Goal: Task Accomplishment & Management: Manage account settings

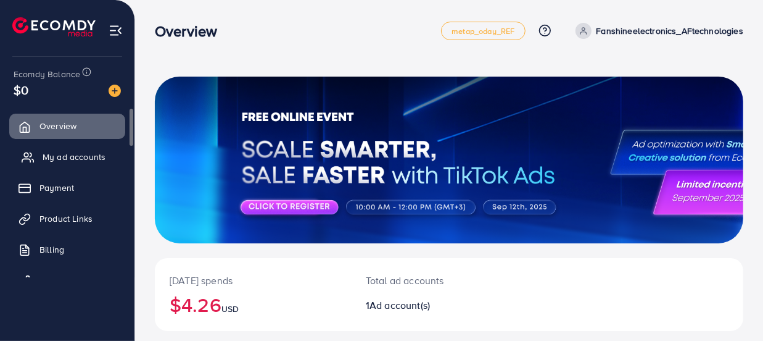
click at [39, 154] on link "My ad accounts" at bounding box center [67, 156] width 116 height 25
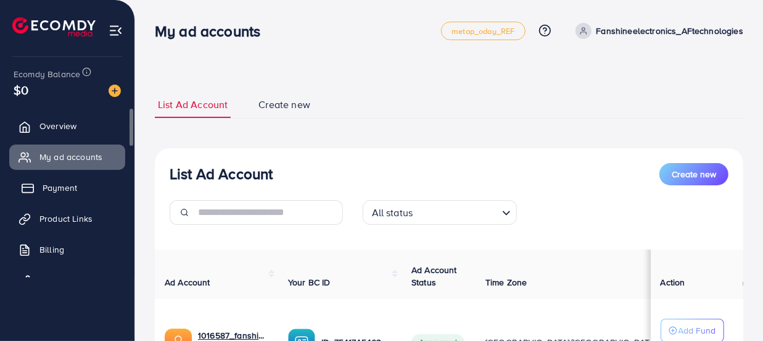
click at [44, 192] on span "Payment" at bounding box center [60, 187] width 35 height 12
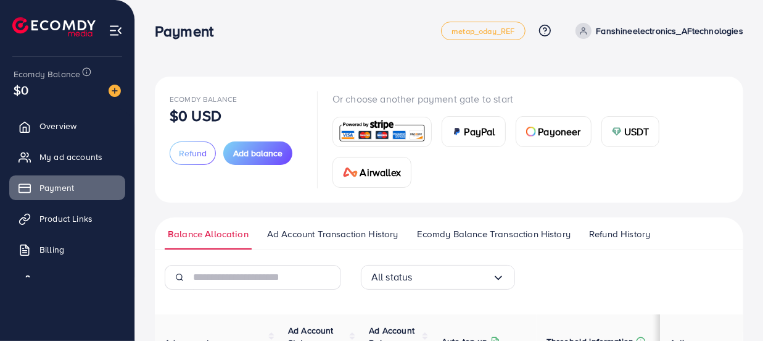
click at [417, 139] on img at bounding box center [382, 131] width 91 height 27
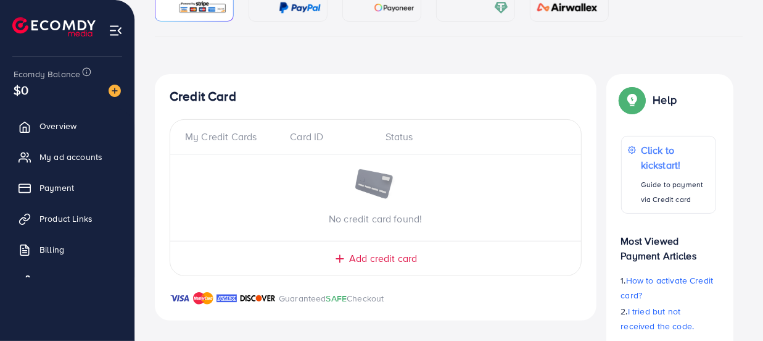
scroll to position [162, 0]
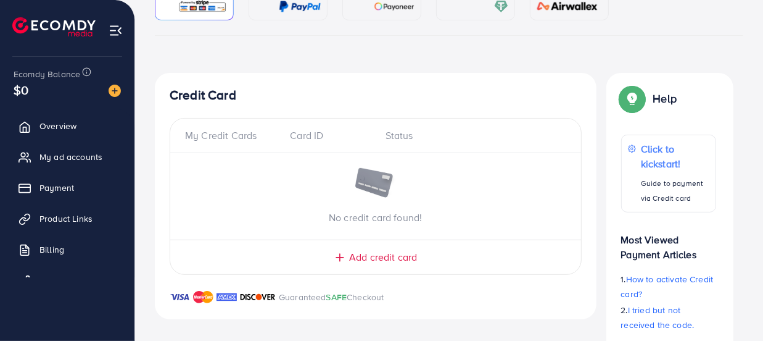
click at [376, 257] on span "Add credit card" at bounding box center [383, 257] width 68 height 14
click at [196, 140] on div "My Credit Cards" at bounding box center [232, 135] width 95 height 14
drag, startPoint x: 763, startPoint y: 97, endPoint x: 765, endPoint y: 167, distance: 69.1
click at [763, 167] on html "Add fund metap_oday_REF Help Center Contact Support Plans and Pricing Term and …" at bounding box center [381, 8] width 763 height 341
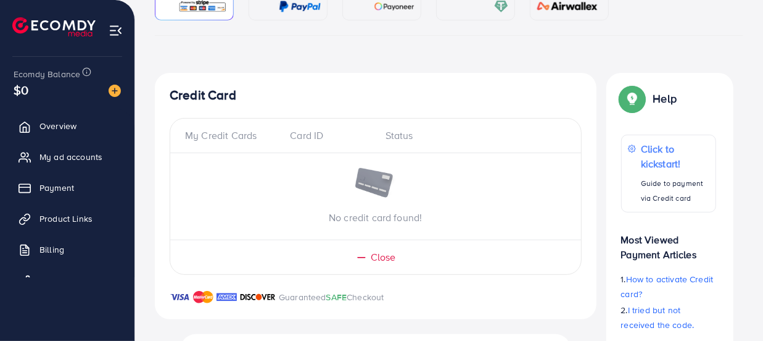
click at [739, 161] on div "Help Help Click to kickstart! Guide to payment via Credit card Most Viewed Paym…" at bounding box center [670, 241] width 147 height 337
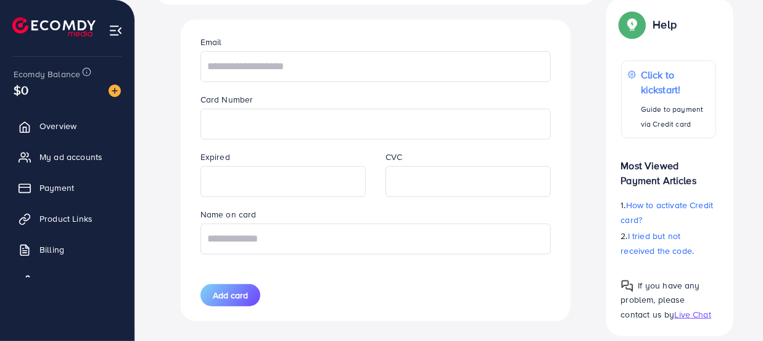
scroll to position [494, 0]
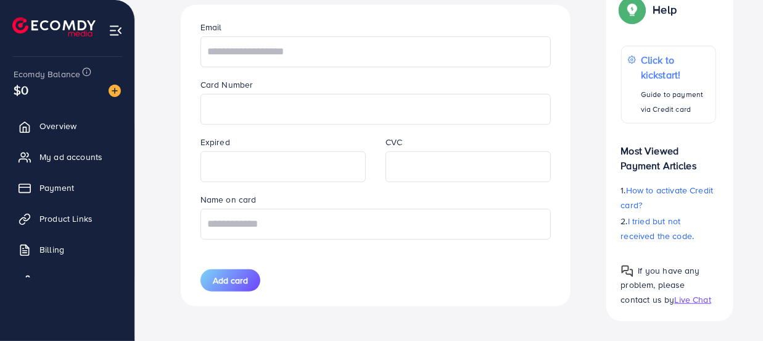
drag, startPoint x: 456, startPoint y: 85, endPoint x: 364, endPoint y: 88, distance: 92.0
click at [455, 84] on div "Card Number" at bounding box center [376, 101] width 370 height 48
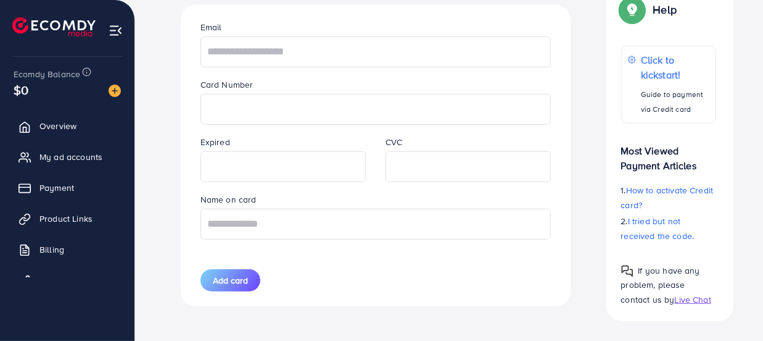
click at [455, 84] on div "Card Number" at bounding box center [376, 101] width 370 height 48
click at [352, 54] on input "text" at bounding box center [376, 51] width 350 height 31
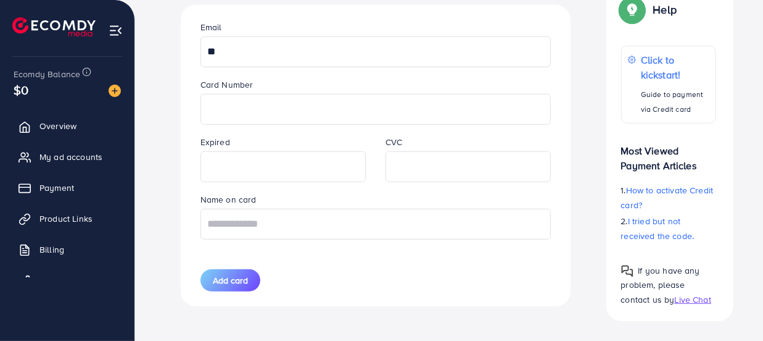
type input "*"
type input "**********"
click at [324, 104] on iframe at bounding box center [375, 109] width 337 height 27
click at [381, 59] on input "**********" at bounding box center [376, 51] width 350 height 31
click at [297, 119] on iframe at bounding box center [375, 109] width 337 height 27
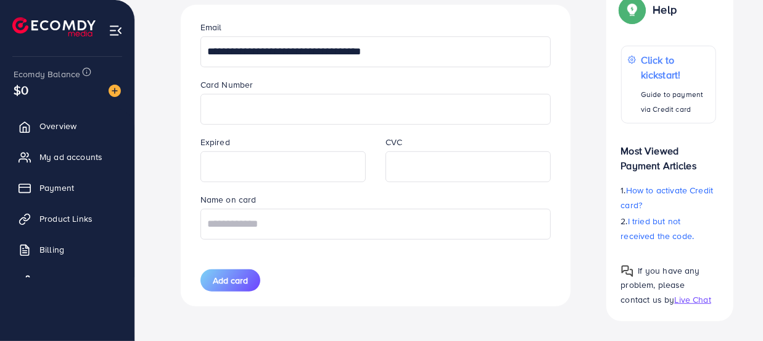
click at [311, 114] on iframe at bounding box center [375, 109] width 337 height 27
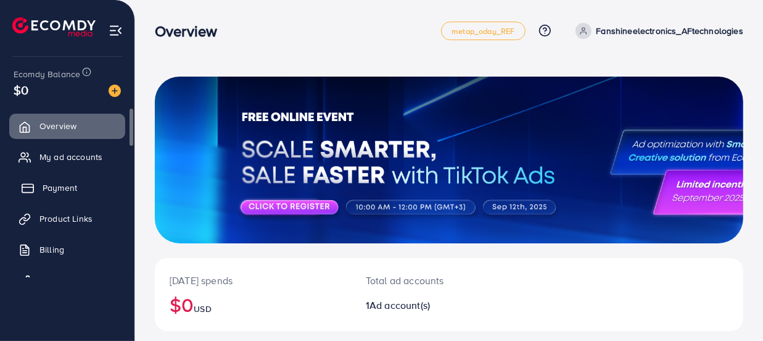
click at [60, 189] on span "Payment" at bounding box center [60, 187] width 35 height 12
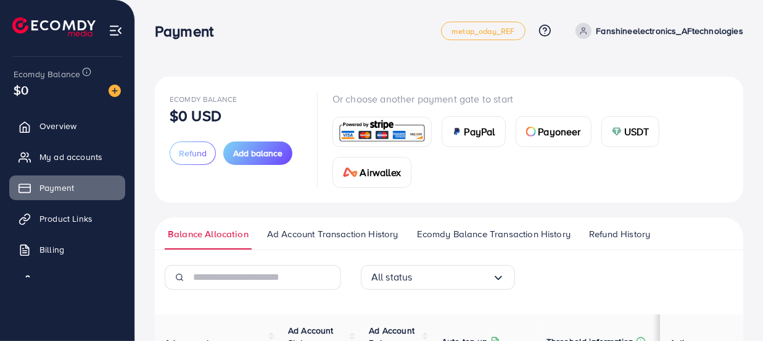
click at [366, 135] on img at bounding box center [382, 131] width 91 height 27
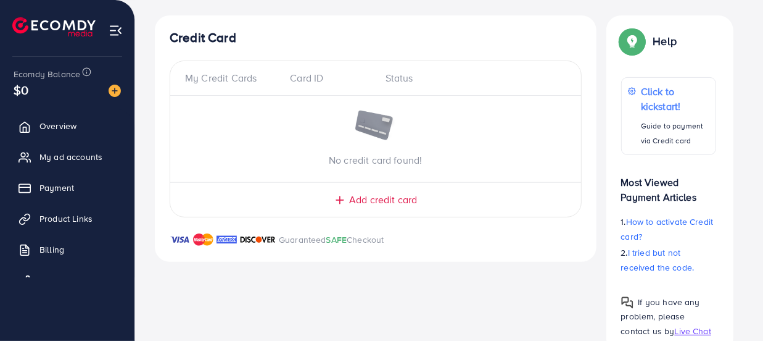
scroll to position [253, 0]
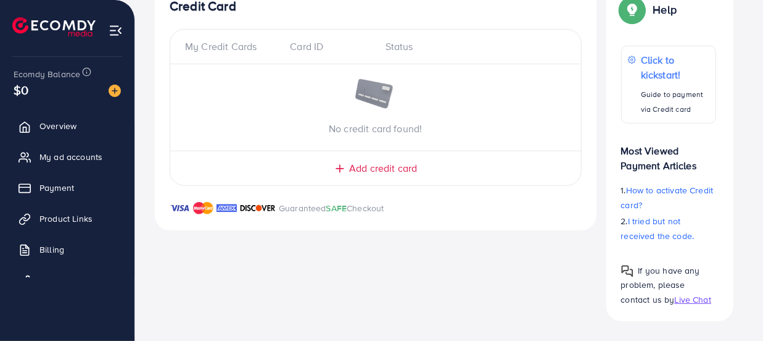
click at [347, 167] on div "Add credit card" at bounding box center [376, 168] width 362 height 14
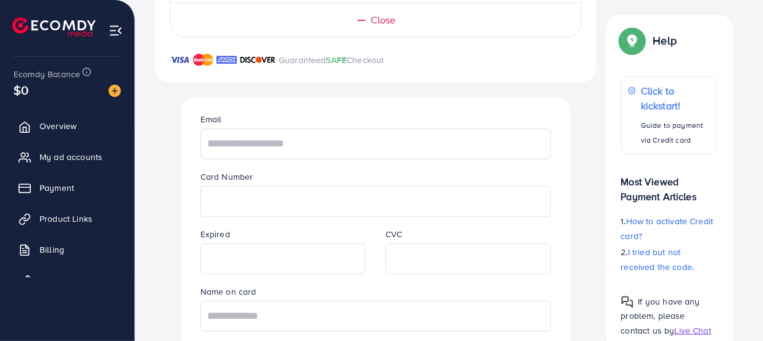
scroll to position [404, 0]
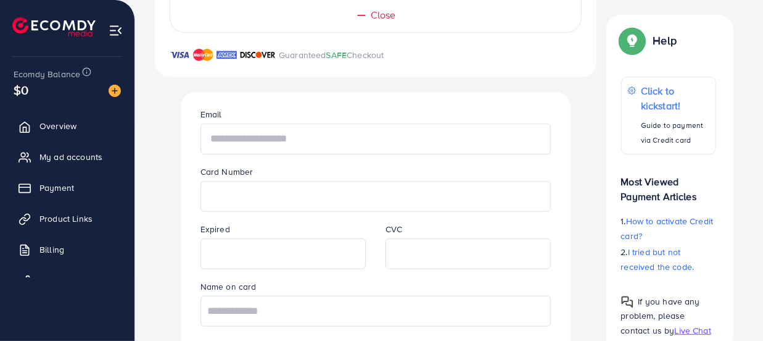
click at [352, 133] on input "text" at bounding box center [376, 138] width 350 height 31
click at [308, 133] on input "**********" at bounding box center [376, 138] width 350 height 31
click at [437, 154] on input "**********" at bounding box center [376, 138] width 350 height 31
type input "**********"
